Goal: Information Seeking & Learning: Learn about a topic

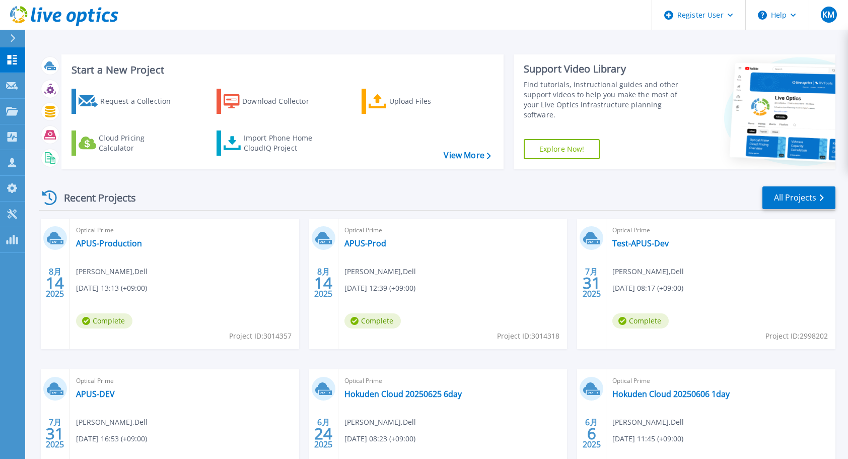
click at [407, 194] on div "Recent Projects All Projects" at bounding box center [437, 197] width 796 height 25
click at [363, 247] on link "APUS-Prod" at bounding box center [365, 243] width 42 height 10
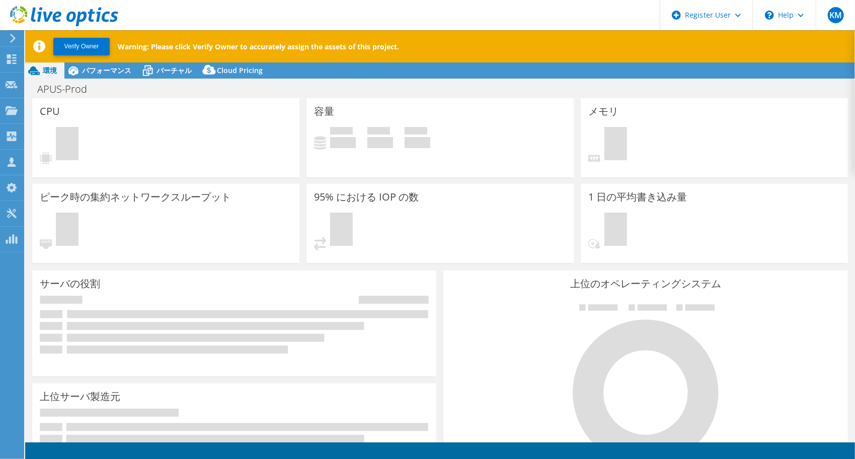
select select "[GEOGRAPHIC_DATA]"
select select "JPY"
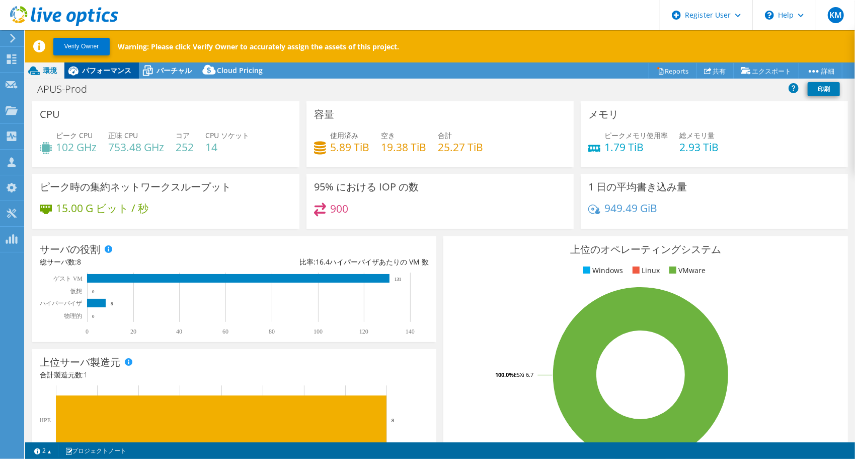
click at [119, 78] on div "パフォーマンス" at bounding box center [101, 70] width 75 height 16
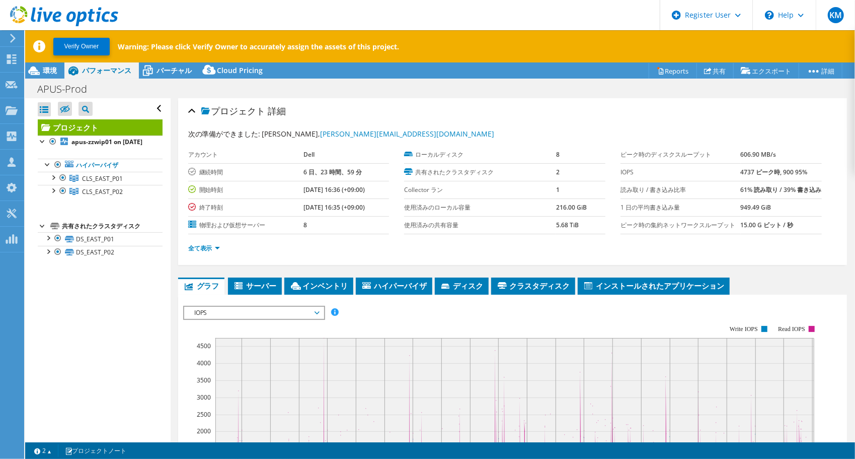
click at [339, 254] on ul "全て表示" at bounding box center [512, 247] width 649 height 14
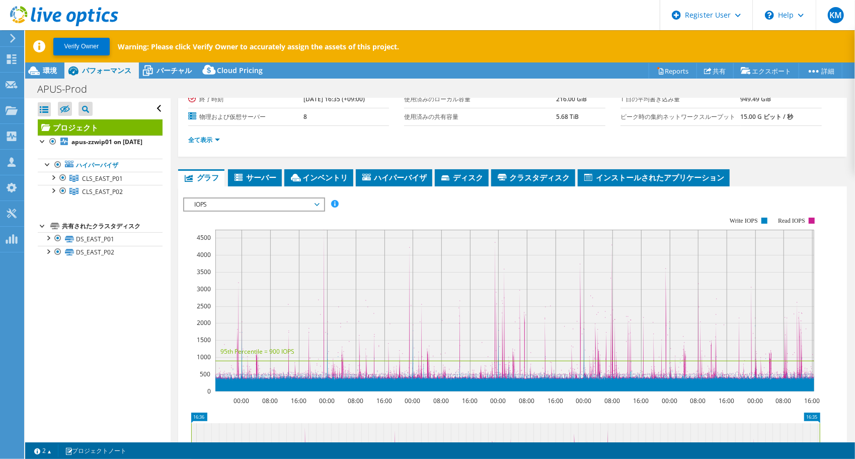
scroll to position [109, 0]
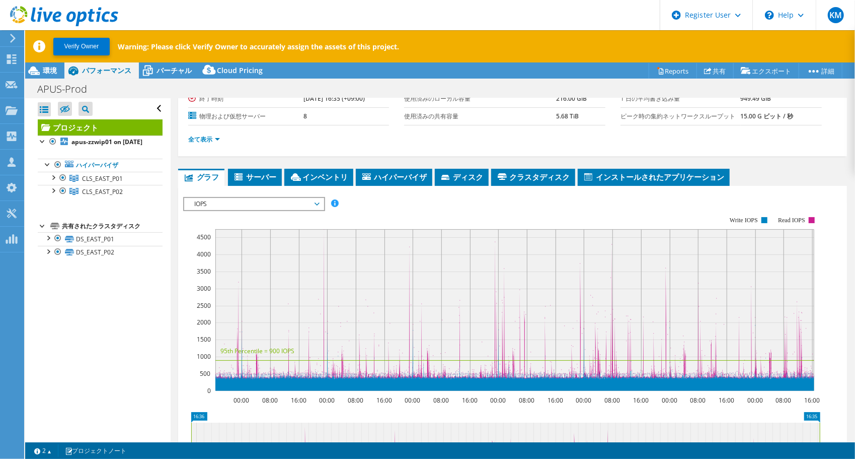
click at [386, 228] on rect at bounding box center [501, 303] width 637 height 201
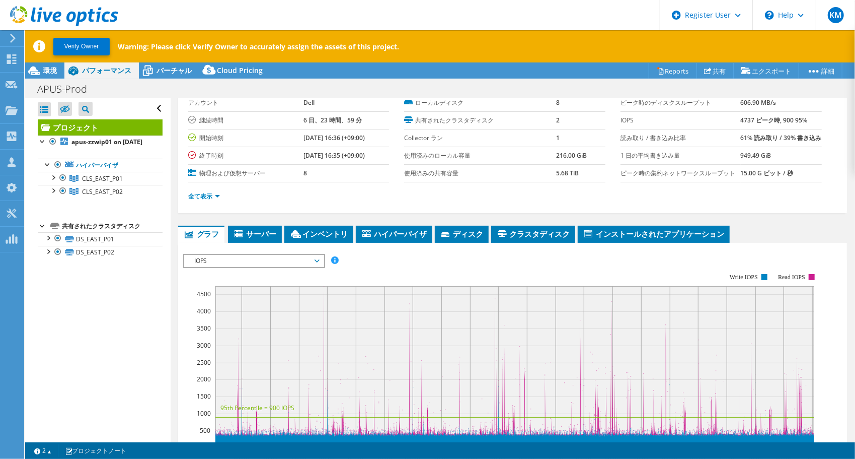
scroll to position [51, 0]
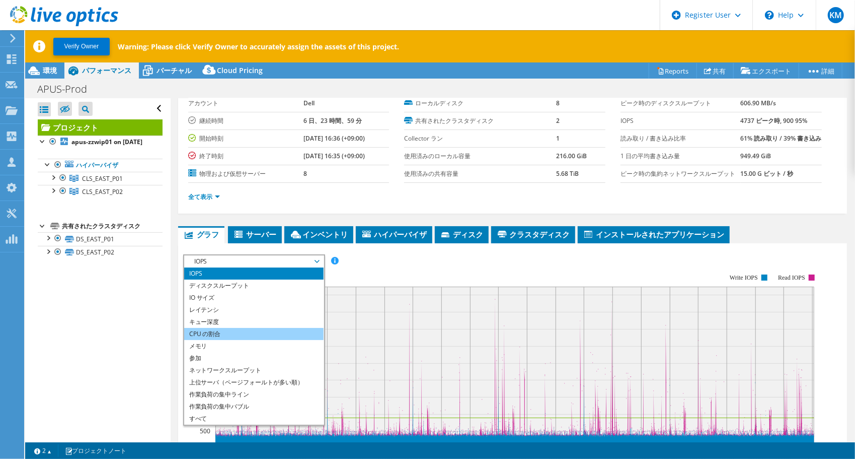
drag, startPoint x: 304, startPoint y: 276, endPoint x: 230, endPoint y: 348, distance: 104.0
click at [230, 340] on li "CPU の割合" at bounding box center [253, 334] width 139 height 12
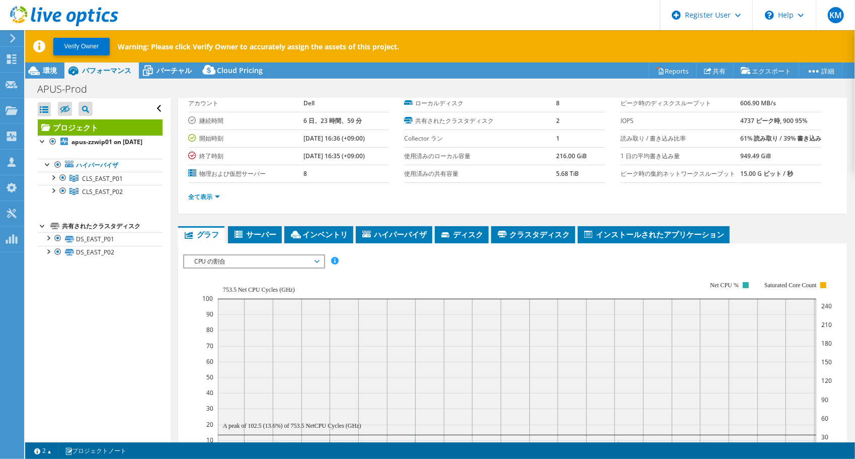
click at [410, 290] on div at bounding box center [512, 429] width 659 height 351
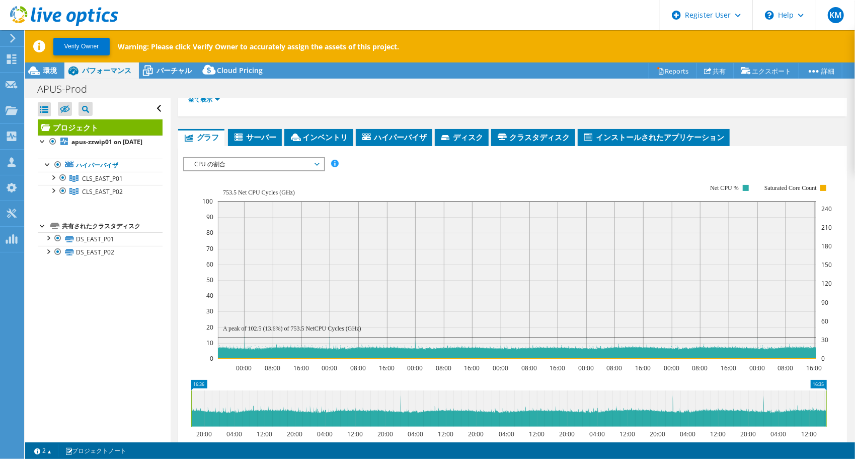
scroll to position [149, 0]
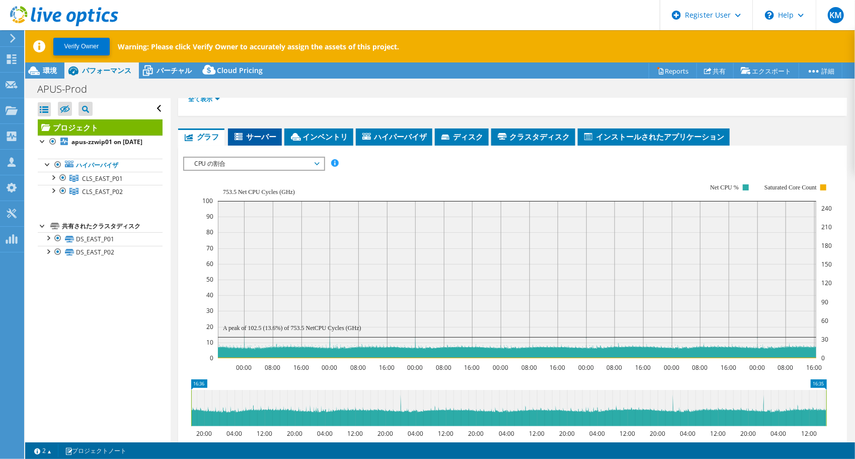
click at [271, 141] on span "サーバー" at bounding box center [255, 136] width 44 height 10
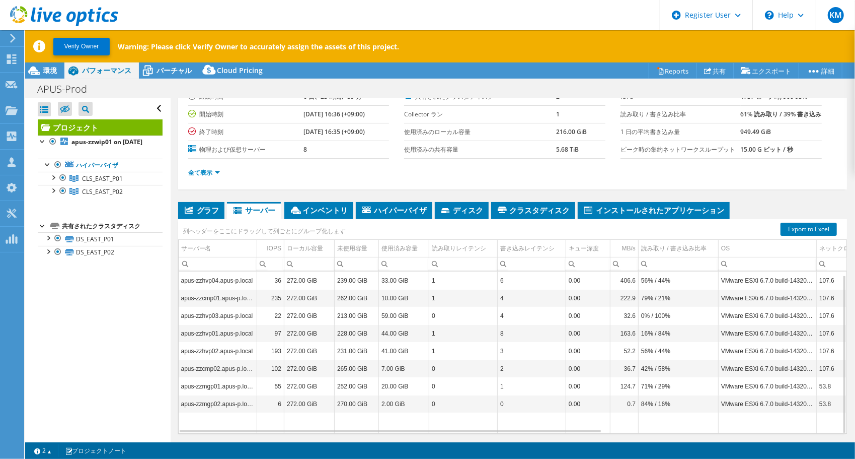
scroll to position [4, 0]
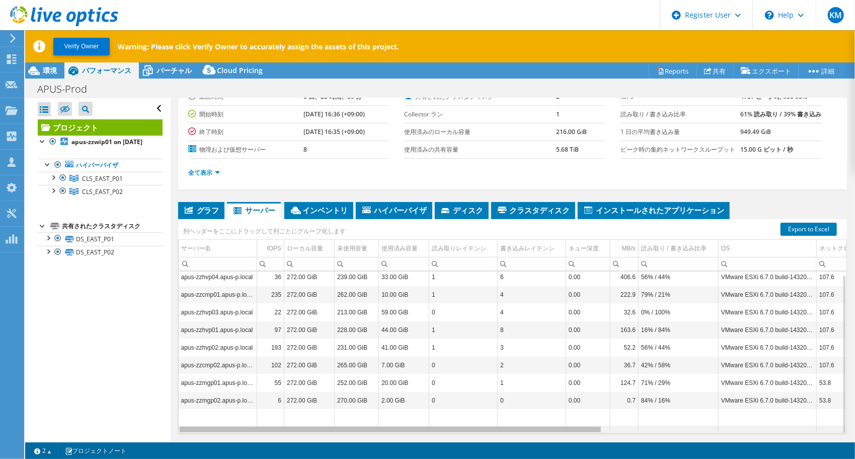
drag, startPoint x: 488, startPoint y: 430, endPoint x: 622, endPoint y: 429, distance: 134.4
drag, startPoint x: 622, startPoint y: 429, endPoint x: 610, endPoint y: 427, distance: 12.2
click at [611, 427] on td "Data grid" at bounding box center [625, 420] width 28 height 22
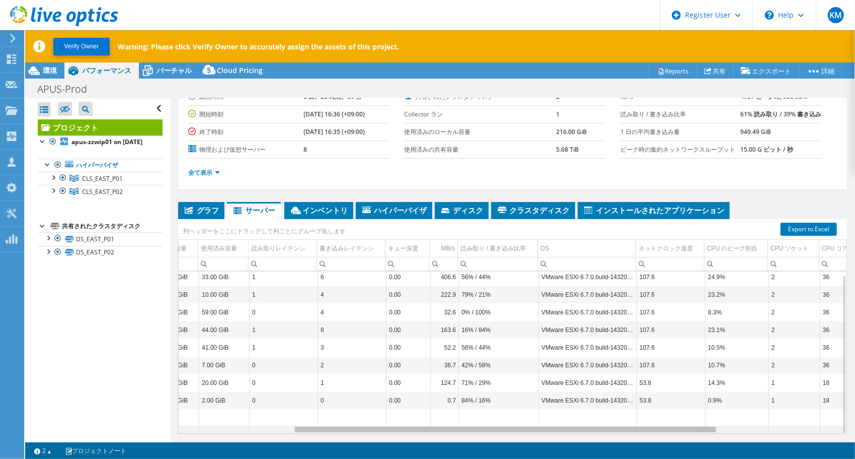
scroll to position [0, 180]
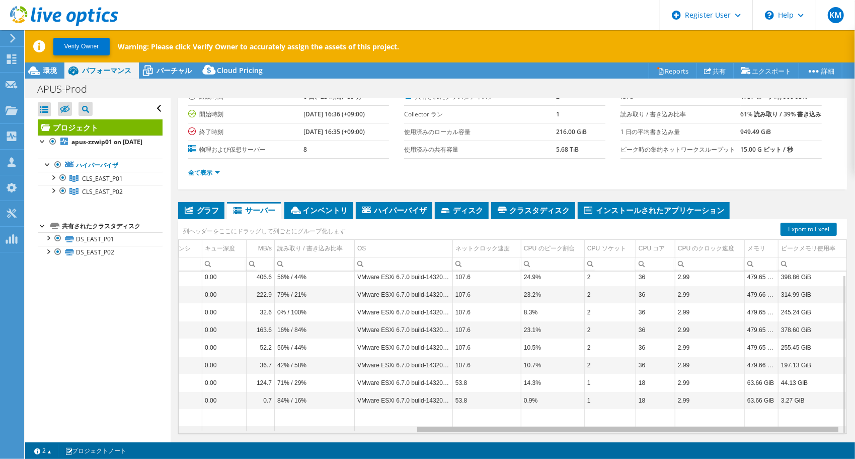
drag, startPoint x: 595, startPoint y: 429, endPoint x: 844, endPoint y: 417, distance: 249.0
click at [844, 417] on body "KM Dell ユーザー Kiyoshi Maejima Kiyoshi.Maejima@dell.com Dell My Profile Log Out \…" at bounding box center [427, 229] width 855 height 459
click at [54, 182] on div at bounding box center [53, 177] width 10 height 10
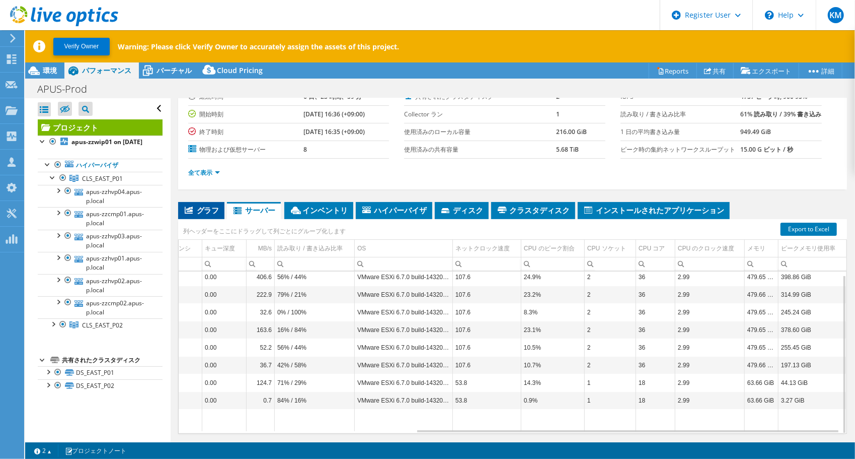
click at [204, 209] on span "グラフ" at bounding box center [201, 210] width 36 height 10
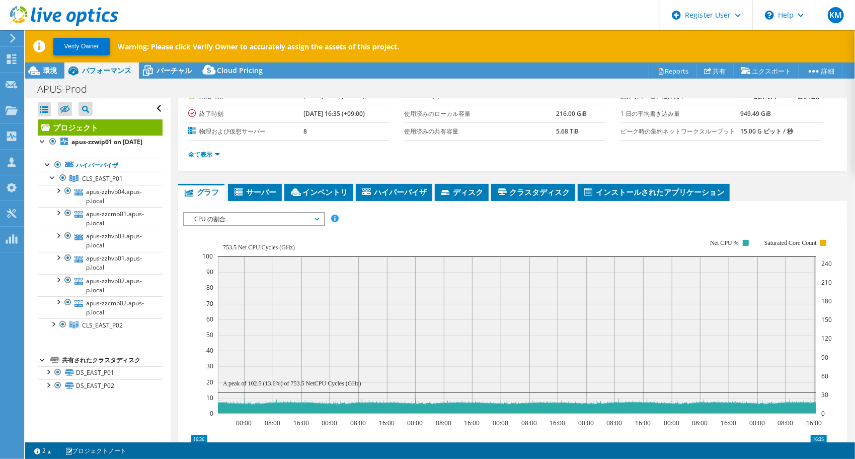
click at [210, 225] on span "CPU の割合" at bounding box center [253, 219] width 129 height 12
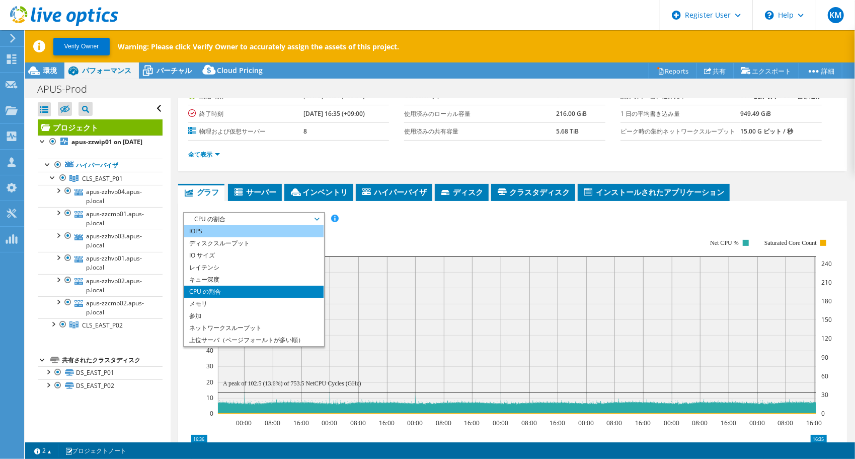
click at [207, 237] on li "IOPS" at bounding box center [253, 231] width 139 height 12
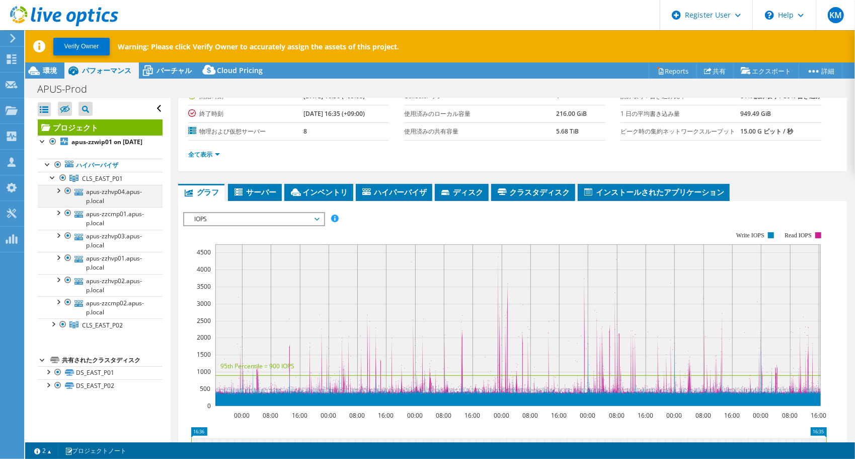
click at [57, 195] on div at bounding box center [58, 190] width 10 height 10
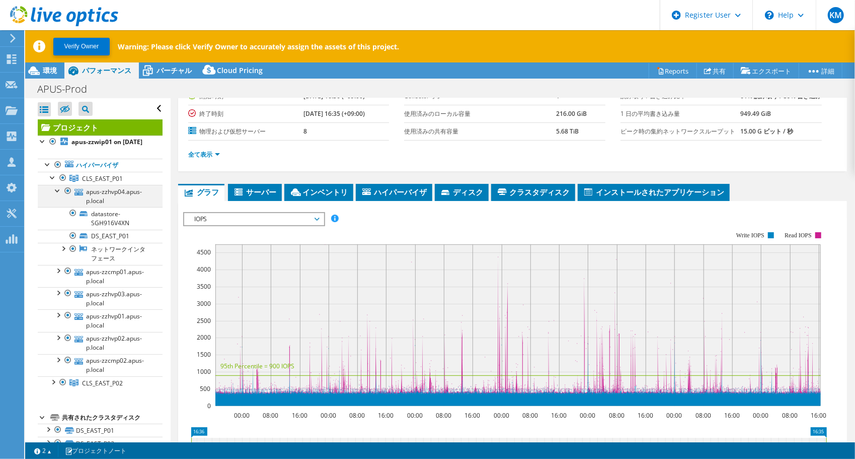
click at [57, 195] on div at bounding box center [58, 190] width 10 height 10
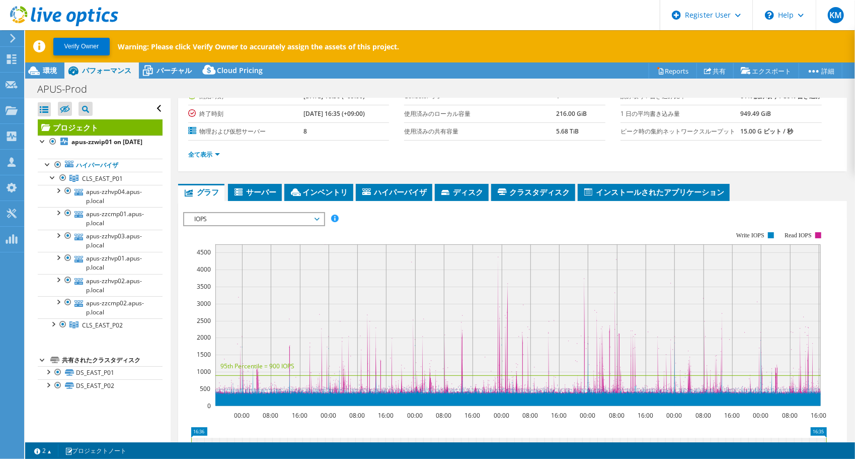
click at [295, 225] on span "IOPS" at bounding box center [253, 219] width 129 height 12
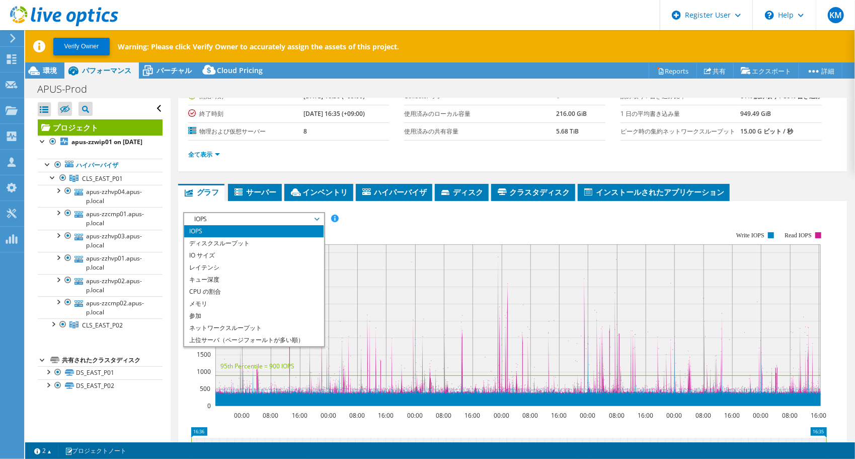
click at [550, 161] on div "全て表示" at bounding box center [512, 154] width 649 height 28
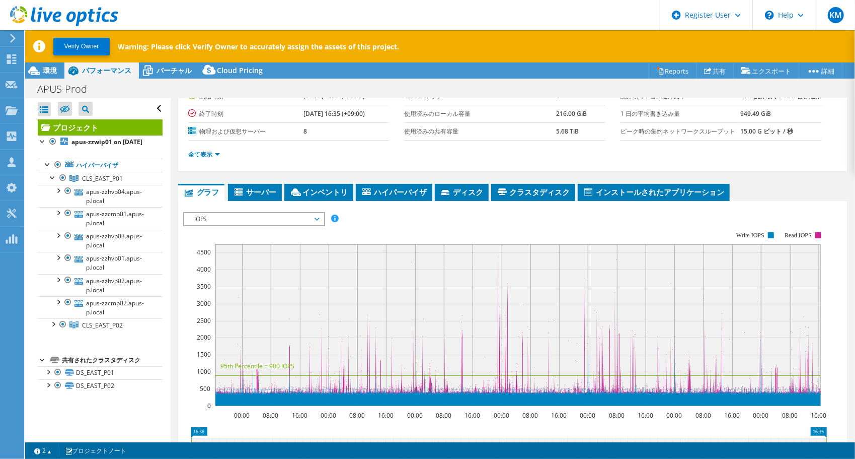
click at [87, 13] on icon at bounding box center [64, 16] width 108 height 21
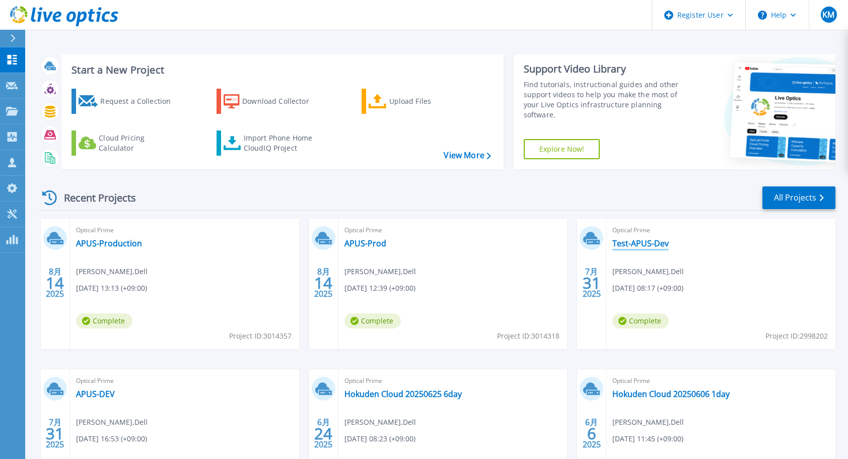
click at [643, 243] on link "Test-APUS-Dev" at bounding box center [640, 243] width 56 height 10
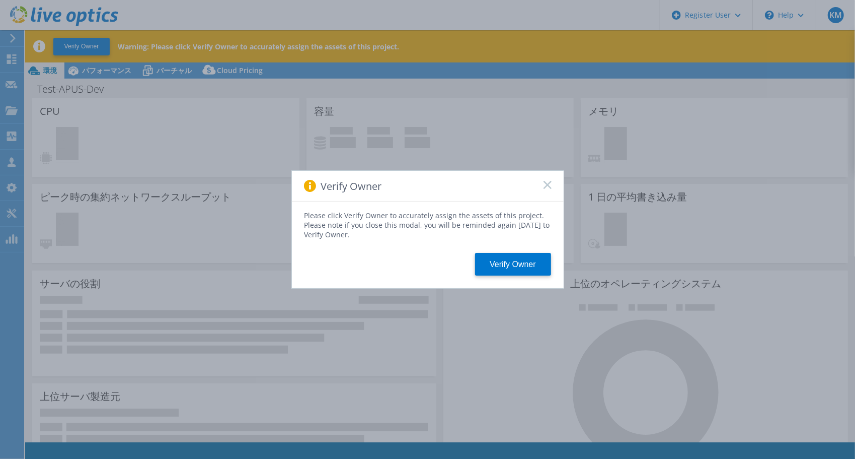
select select "USD"
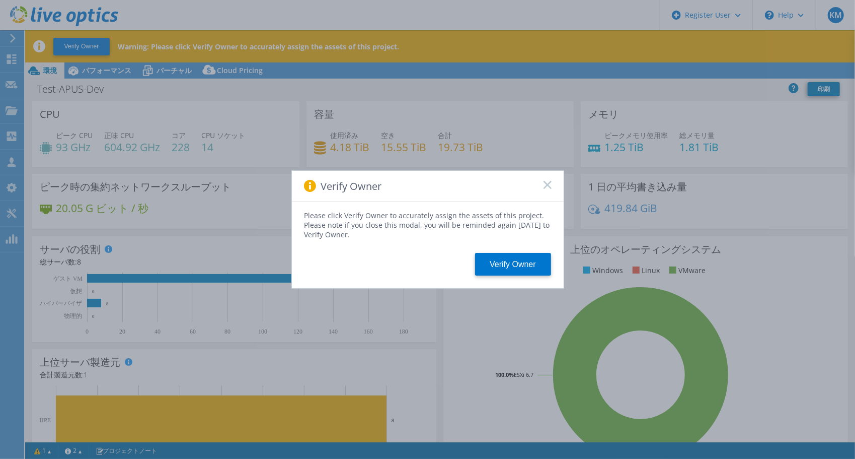
click at [547, 189] on icon at bounding box center [548, 185] width 8 height 8
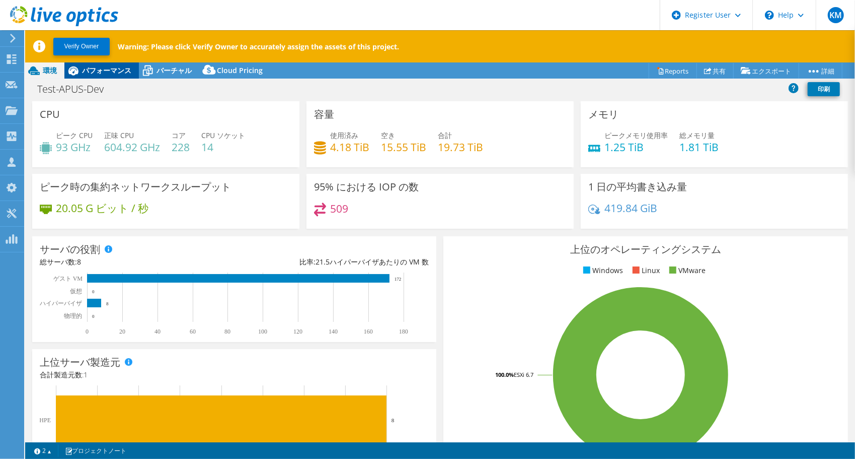
click at [123, 78] on div "パフォーマンス" at bounding box center [101, 70] width 75 height 16
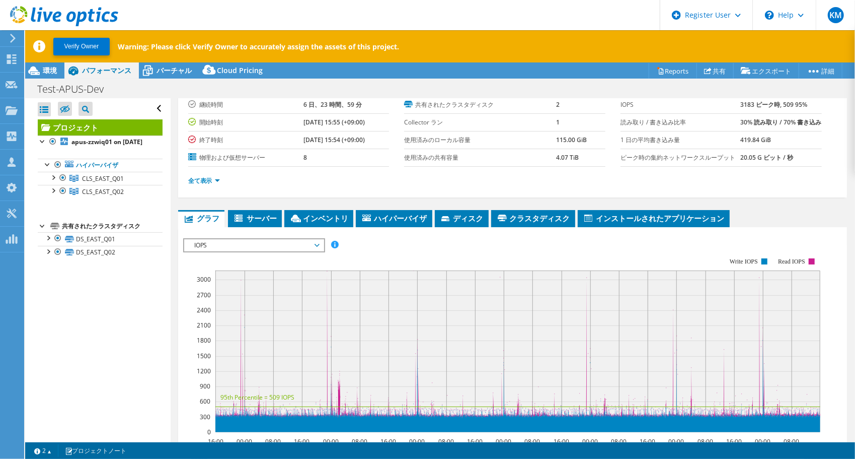
scroll to position [75, 0]
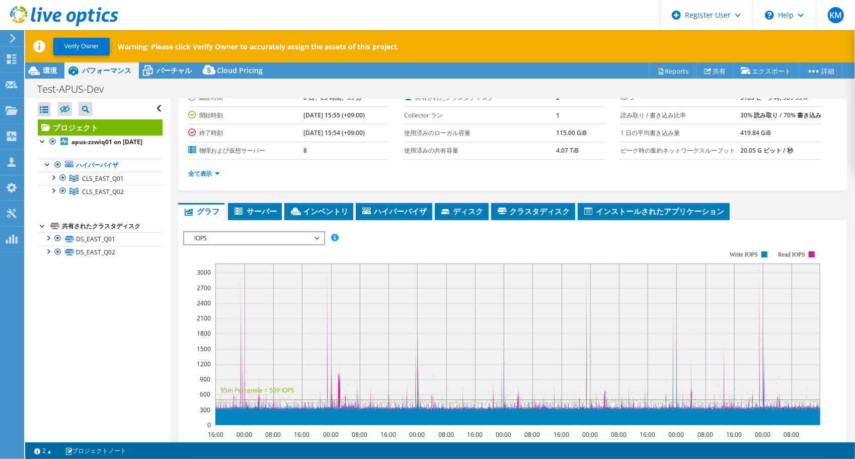
click at [313, 244] on span "IOPS" at bounding box center [253, 238] width 129 height 12
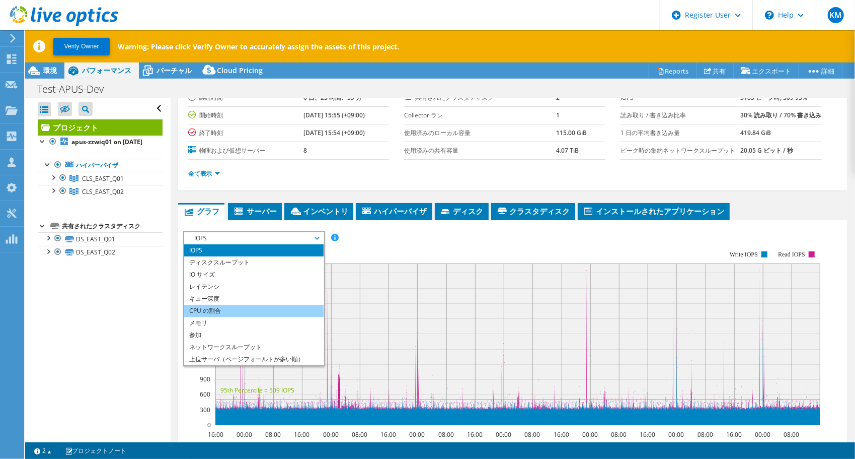
click at [269, 317] on li "CPU の割合" at bounding box center [253, 311] width 139 height 12
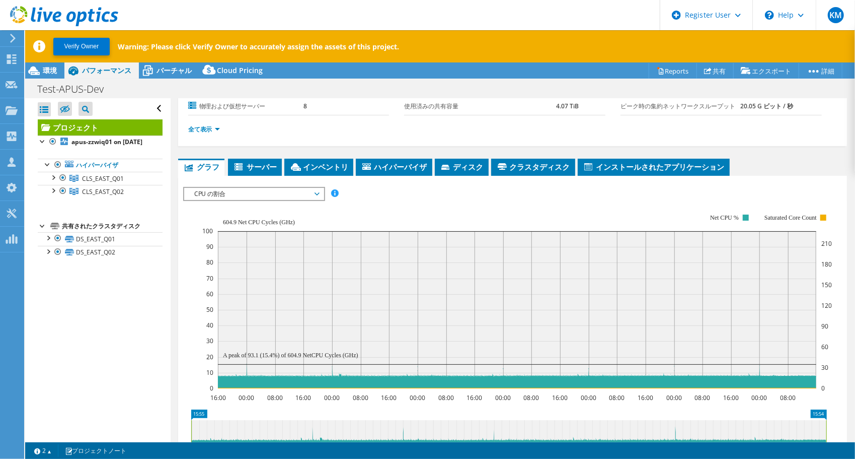
scroll to position [119, 0]
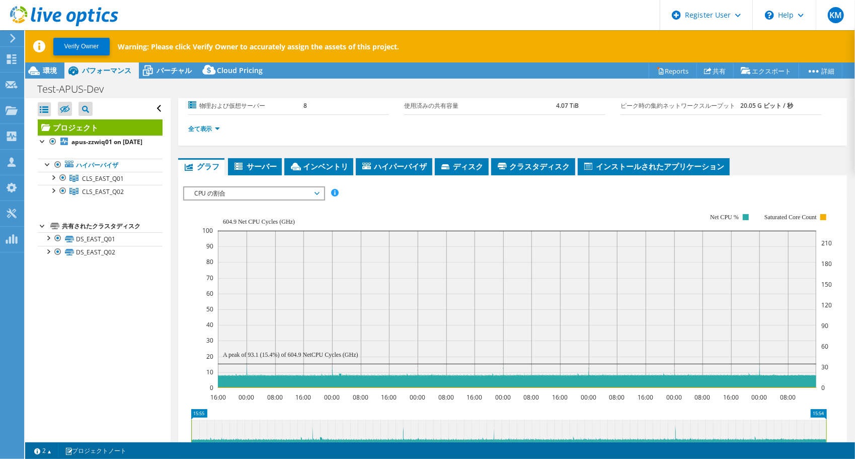
click at [390, 118] on section "次の準備ができました: Kiyoshi Maejima, Kiyoshi.Maejima@dell.com アカウント Dell 継続時間 6 日、23 時間…" at bounding box center [512, 76] width 649 height 134
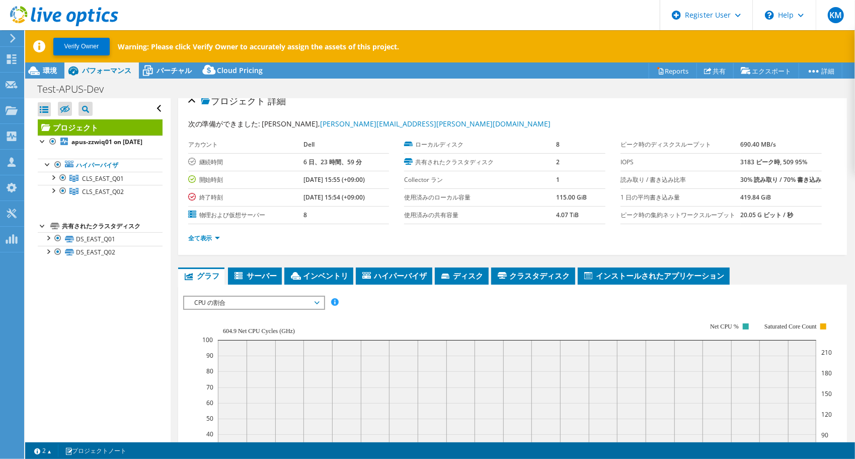
scroll to position [0, 0]
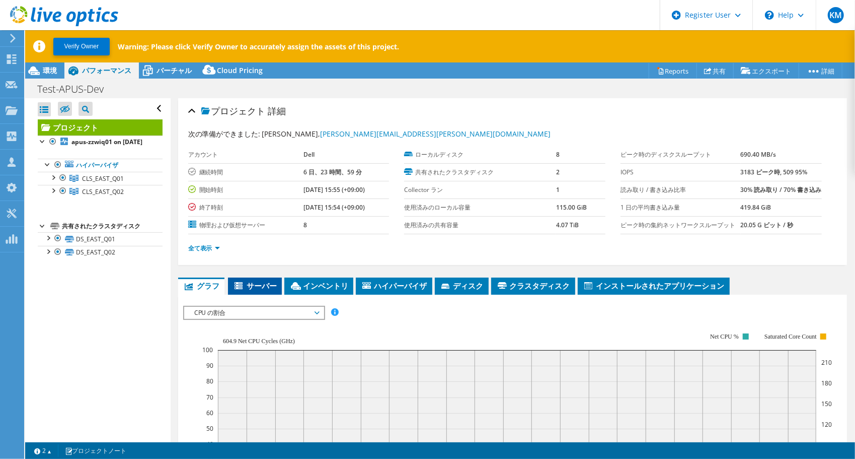
click at [249, 290] on span "サーバー" at bounding box center [255, 285] width 44 height 10
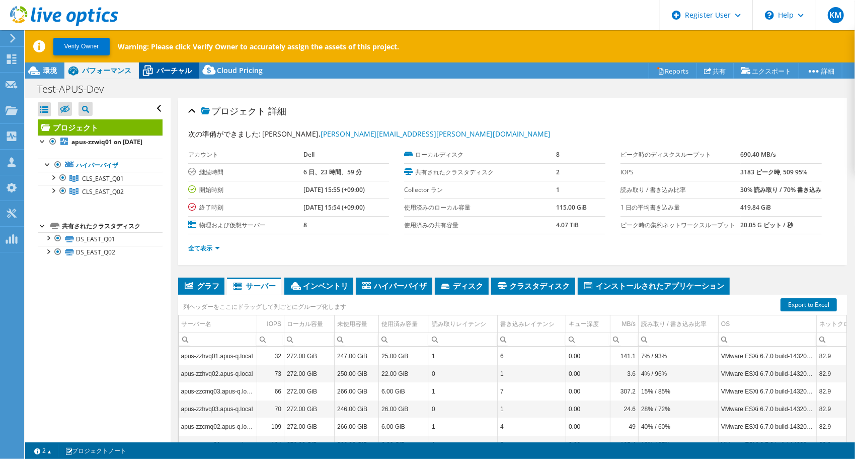
click at [163, 66] on span "バーチャル" at bounding box center [174, 70] width 35 height 10
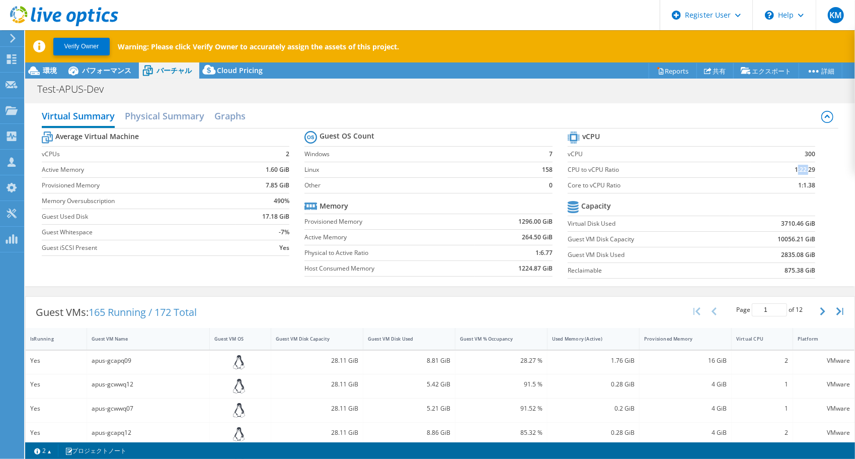
drag, startPoint x: 800, startPoint y: 172, endPoint x: 790, endPoint y: 173, distance: 10.1
click at [795, 173] on b "1:22.29" at bounding box center [805, 170] width 21 height 10
drag, startPoint x: 790, startPoint y: 173, endPoint x: 764, endPoint y: 198, distance: 37.0
click at [764, 198] on td at bounding box center [773, 207] width 86 height 18
click at [75, 15] on use at bounding box center [64, 16] width 108 height 20
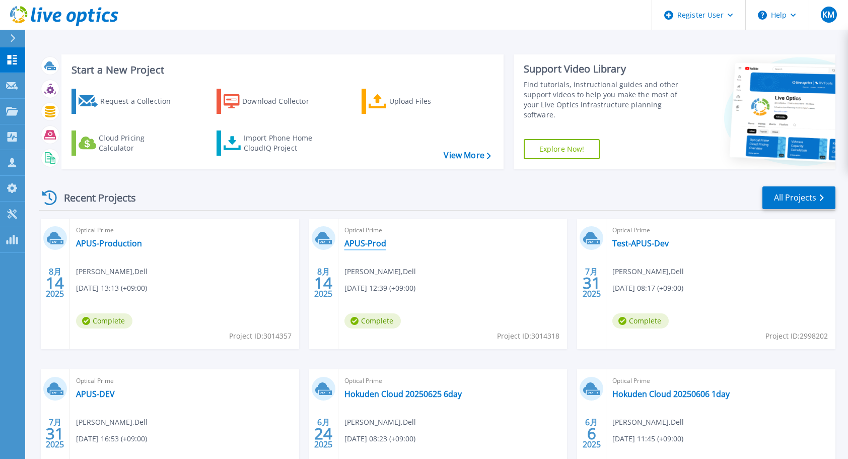
click at [365, 244] on link "APUS-Prod" at bounding box center [365, 243] width 42 height 10
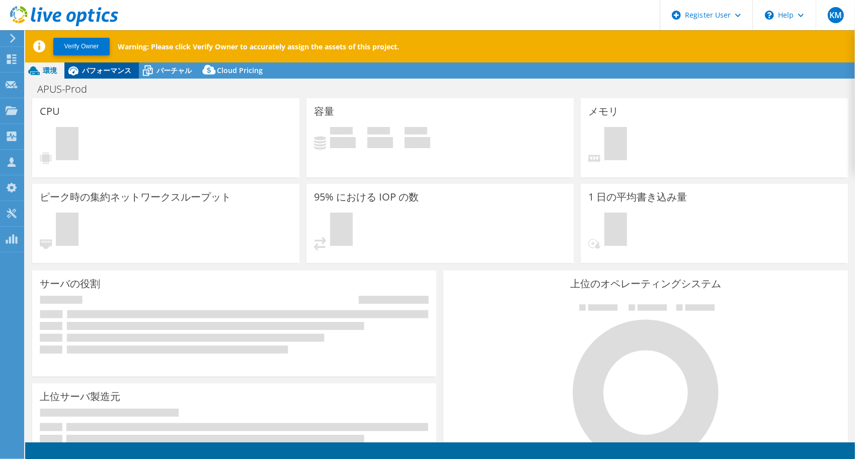
select select "[GEOGRAPHIC_DATA]"
select select "JPY"
click at [112, 66] on span "パフォーマンス" at bounding box center [106, 70] width 49 height 10
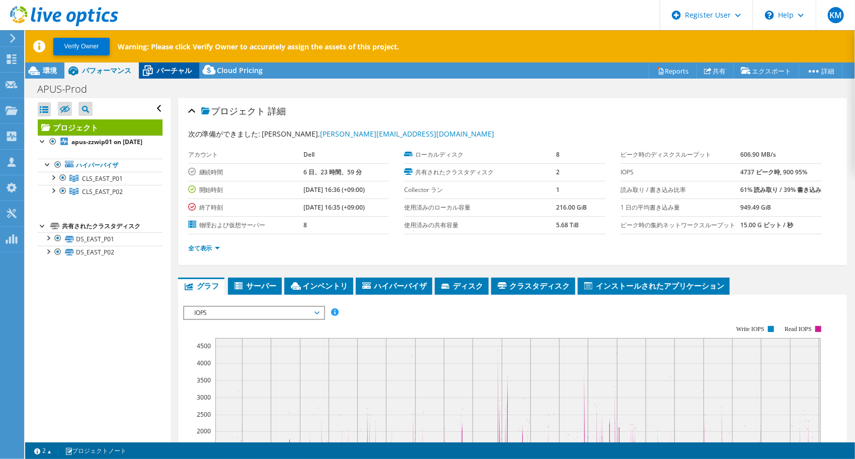
click at [166, 76] on div "バーチャル" at bounding box center [169, 70] width 60 height 16
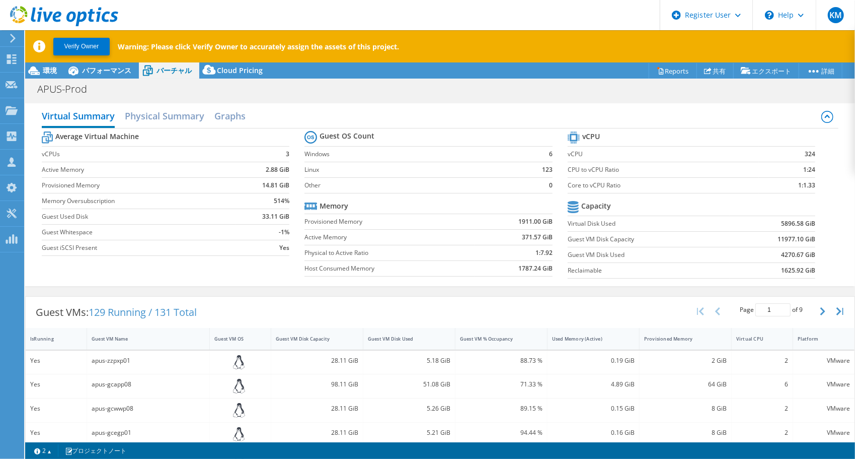
click at [819, 202] on section "vCPU vCPU 324 CPU to vCPU Ratio 1:24 Core to vCPU Ratio 1:1.33 Capacity Virtual…" at bounding box center [699, 206] width 263 height 155
drag, startPoint x: 580, startPoint y: 302, endPoint x: 575, endPoint y: 300, distance: 6.1
click at [575, 300] on div "Guest VMs: 129 Running / 131 Total Page 1 of 9 5 rows 10 rows 20 rows 25 rows 5…" at bounding box center [440, 312] width 829 height 31
